Goal: Task Accomplishment & Management: Manage account settings

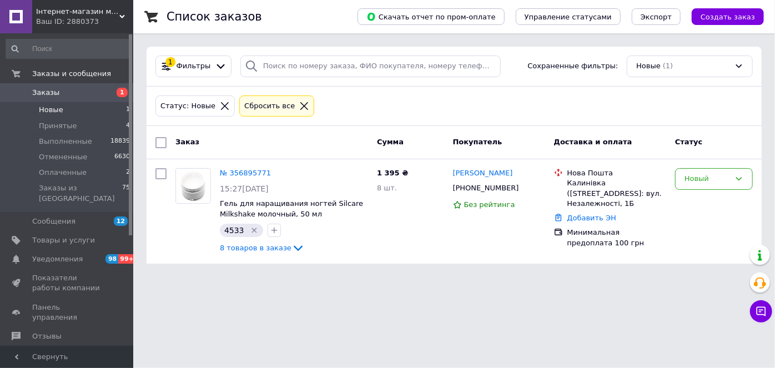
click at [55, 109] on span "Новые" at bounding box center [51, 110] width 24 height 10
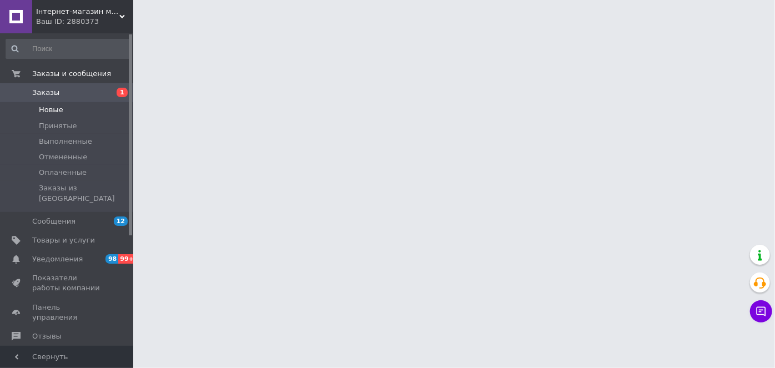
click at [56, 111] on span "Новые" at bounding box center [51, 110] width 24 height 10
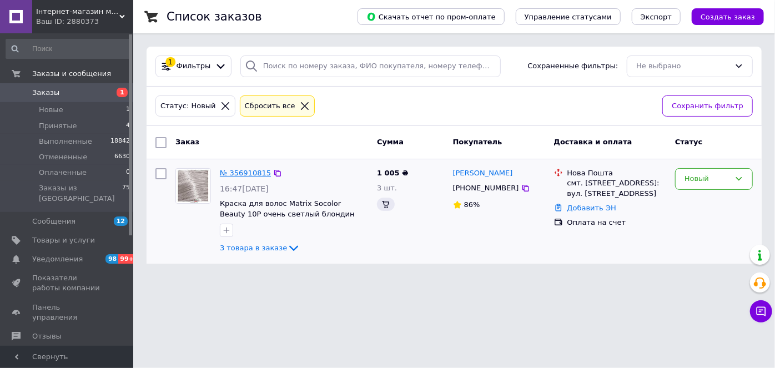
click at [229, 172] on link "№ 356910815" at bounding box center [245, 173] width 51 height 8
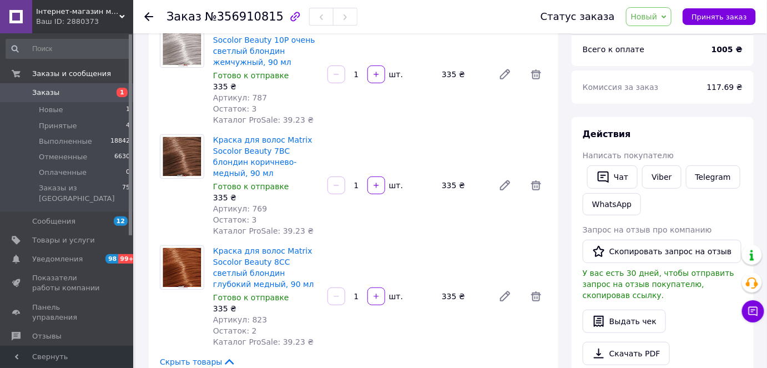
scroll to position [118, 0]
